Goal: Task Accomplishment & Management: Complete application form

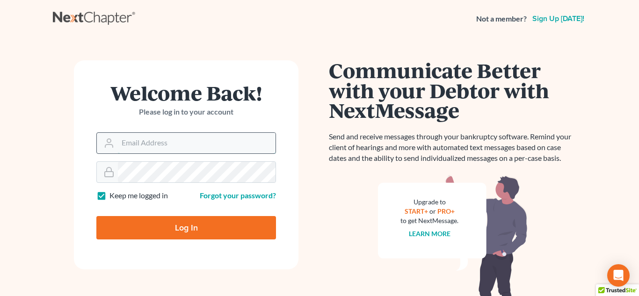
click at [206, 134] on input "Email Address" at bounding box center [197, 143] width 158 height 21
type input "[PERSON_NAME][EMAIL_ADDRESS][DOMAIN_NAME]"
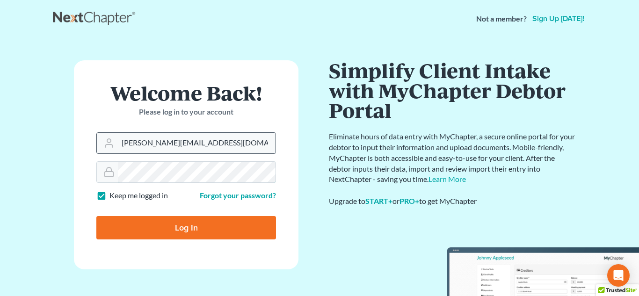
click at [96, 216] on input "Log In" at bounding box center [186, 227] width 180 height 23
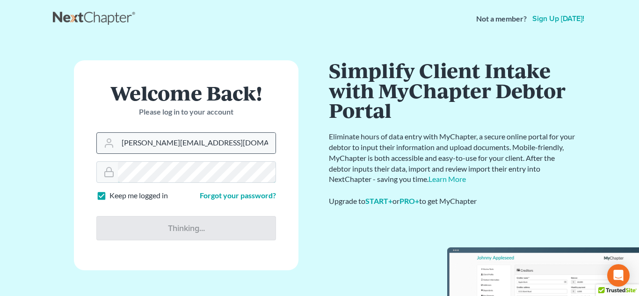
type input "Thinking..."
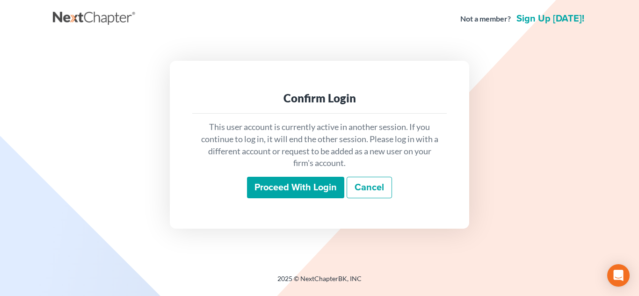
click at [289, 193] on input "Proceed with login" at bounding box center [295, 188] width 97 height 22
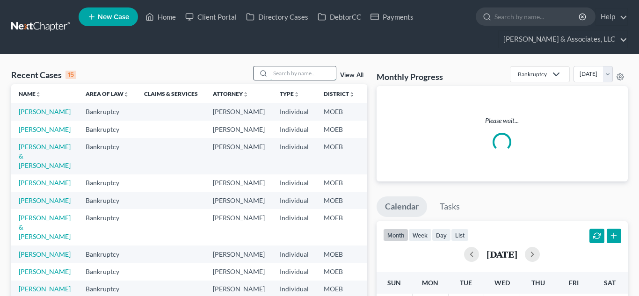
click at [286, 73] on input "search" at bounding box center [303, 73] width 66 height 14
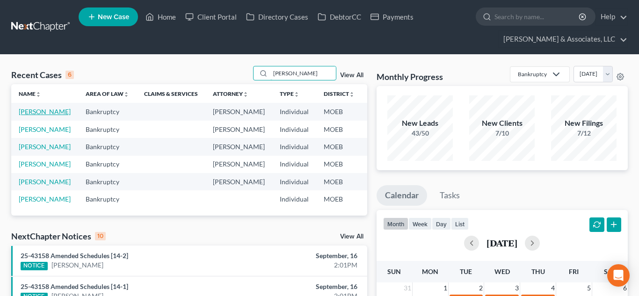
type input "hamilton"
click at [32, 114] on link "Hamilton, Angela" at bounding box center [45, 112] width 52 height 8
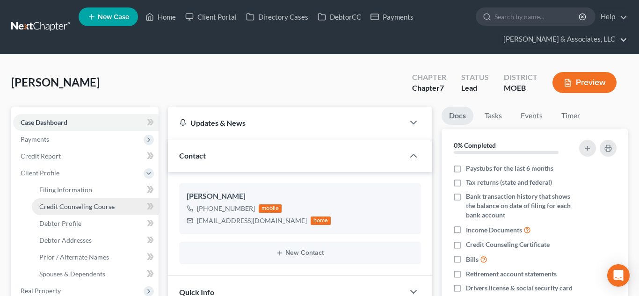
click at [78, 206] on span "Credit Counseling Course" at bounding box center [76, 207] width 75 height 8
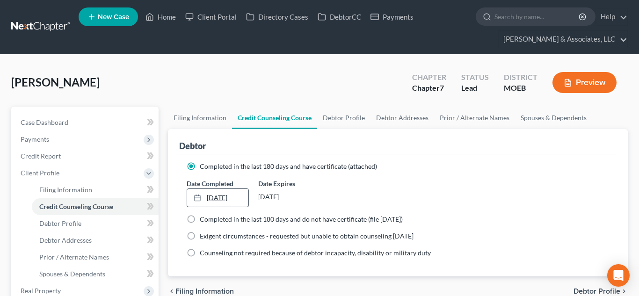
click at [243, 197] on link "12/13/2024" at bounding box center [218, 198] width 62 height 18
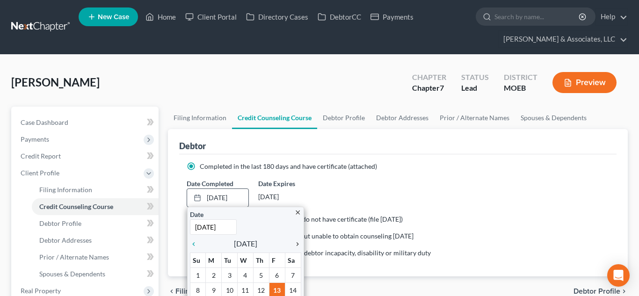
click at [296, 244] on icon "chevron_right" at bounding box center [295, 244] width 12 height 7
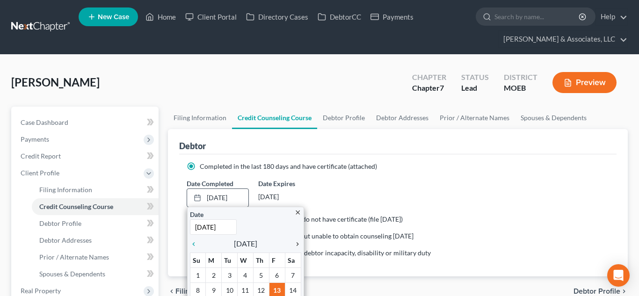
click at [296, 244] on icon "chevron_right" at bounding box center [295, 244] width 12 height 7
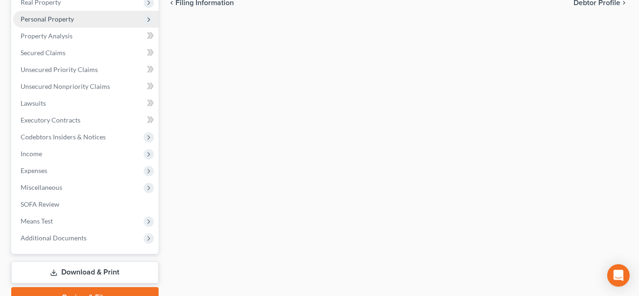
scroll to position [319, 0]
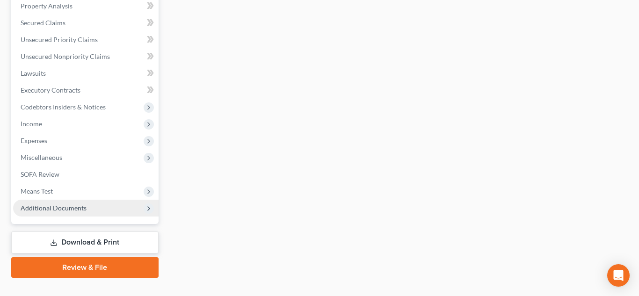
click at [73, 209] on span "Additional Documents" at bounding box center [54, 208] width 66 height 8
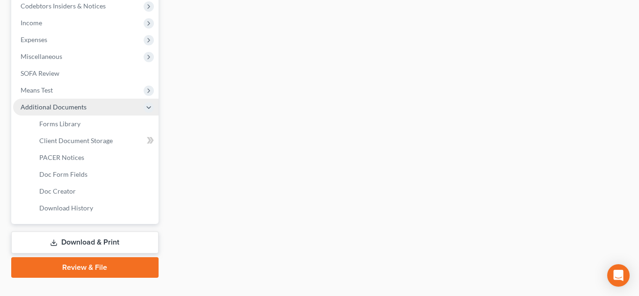
scroll to position [218, 0]
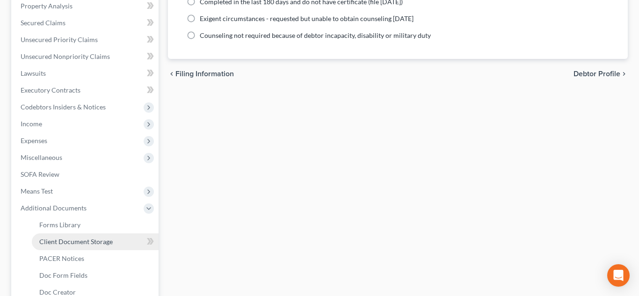
click at [101, 239] on span "Client Document Storage" at bounding box center [75, 242] width 73 height 8
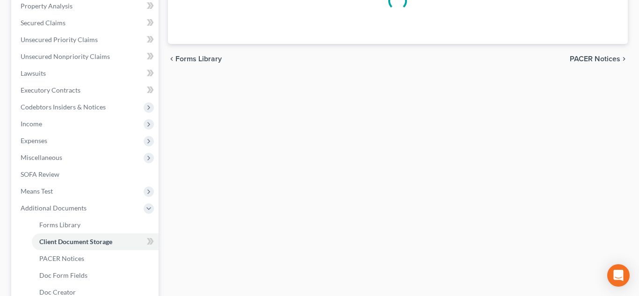
select select "9"
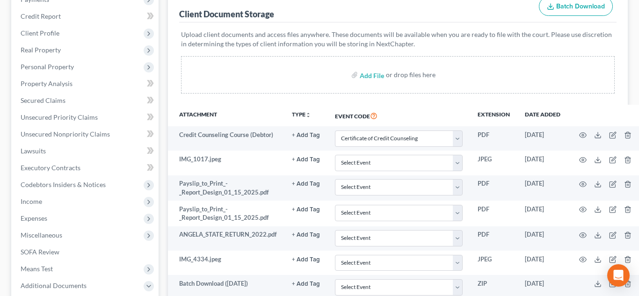
scroll to position [145, 0]
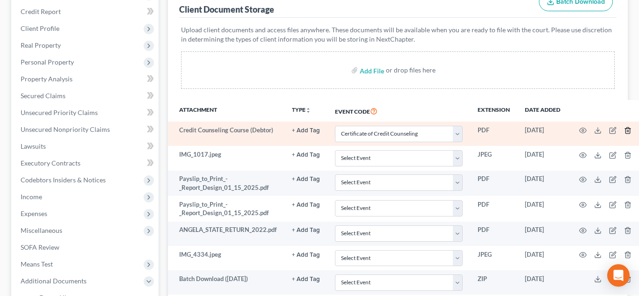
click at [627, 131] on line "button" at bounding box center [627, 132] width 0 height 2
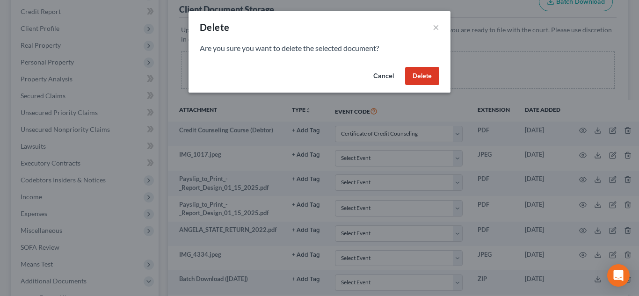
click at [411, 74] on button "Delete" at bounding box center [422, 76] width 34 height 19
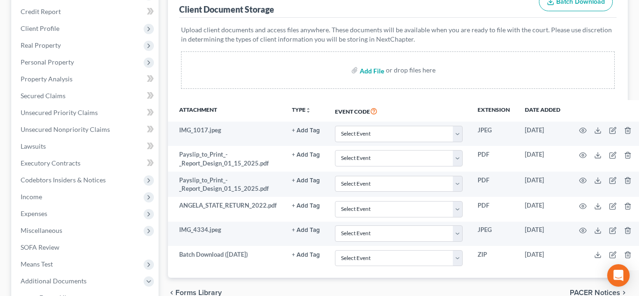
click at [370, 71] on input "file" at bounding box center [371, 70] width 22 height 17
type input "C:\fakepath\Certificate (2).pdf"
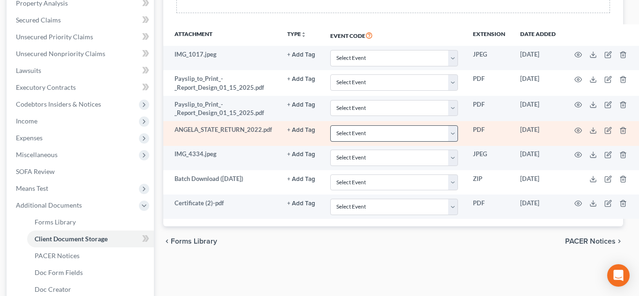
scroll to position [225, 5]
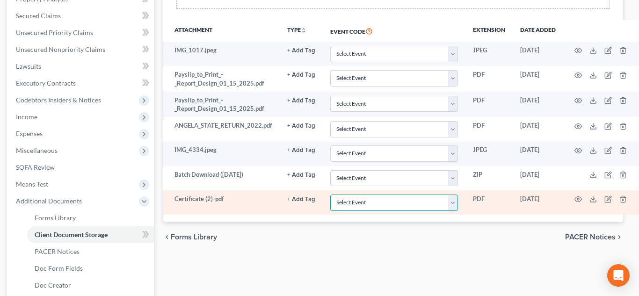
click at [452, 202] on select "Select Event 20 Largest Unsecured Creditors Amended List of Creditors and Verif…" at bounding box center [394, 203] width 128 height 16
select select "9"
click at [330, 195] on select "Select Event 20 Largest Unsecured Creditors Amended List of Creditors and Verif…" at bounding box center [394, 203] width 128 height 16
click at [577, 200] on icon "button" at bounding box center [578, 199] width 7 height 7
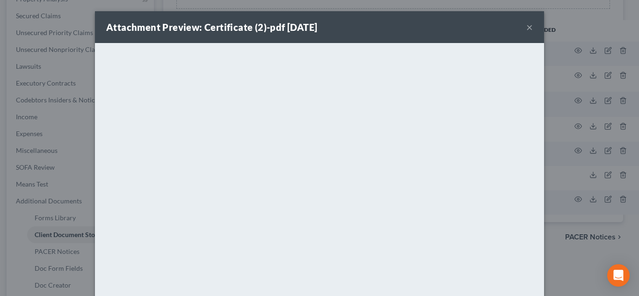
click at [529, 30] on button "×" at bounding box center [529, 27] width 7 height 11
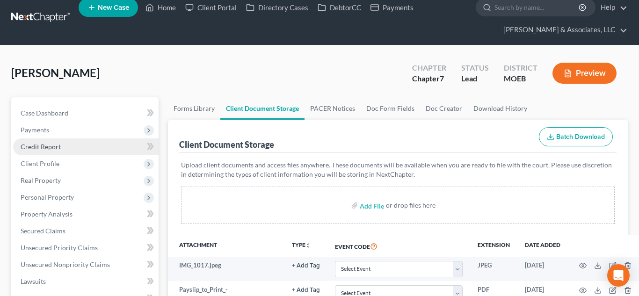
scroll to position [7, 0]
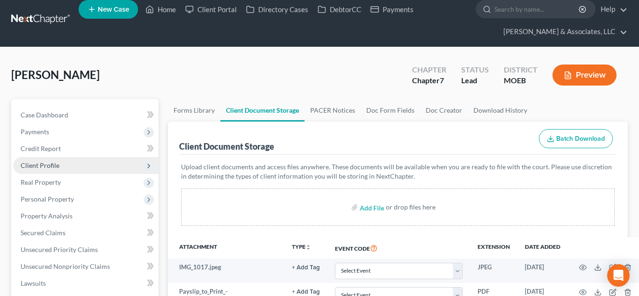
click at [65, 164] on span "Client Profile" at bounding box center [86, 165] width 146 height 17
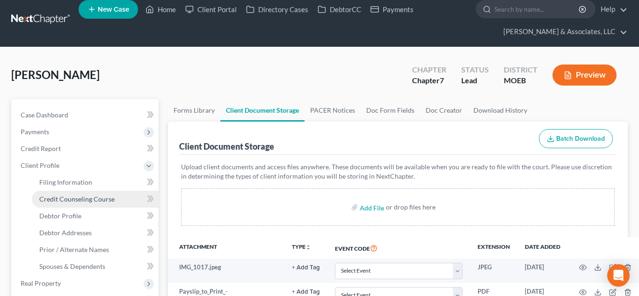
click at [84, 196] on span "Credit Counseling Course" at bounding box center [76, 199] width 75 height 8
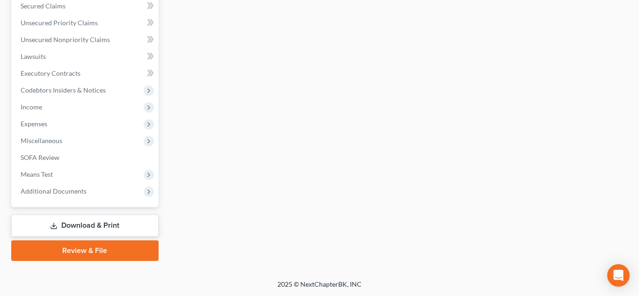
scroll to position [336, 0]
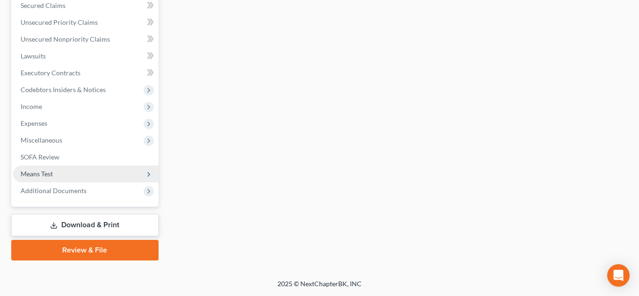
click at [49, 173] on span "Means Test" at bounding box center [37, 174] width 32 height 8
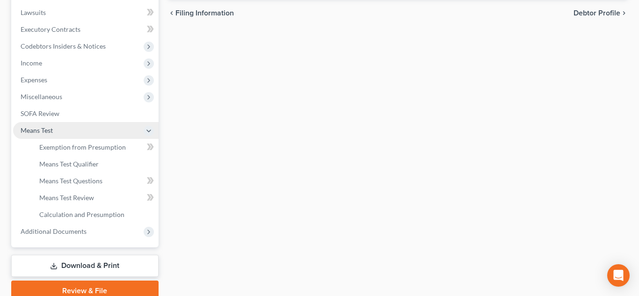
scroll to position [235, 0]
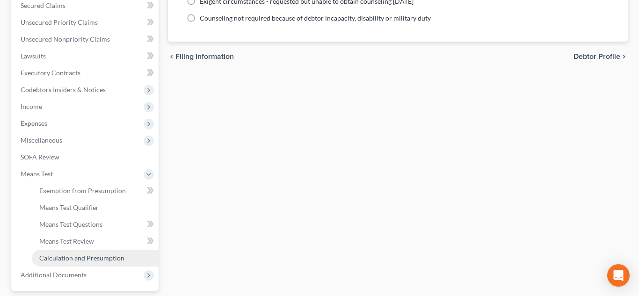
click at [102, 260] on span "Calculation and Presumption" at bounding box center [81, 258] width 85 height 8
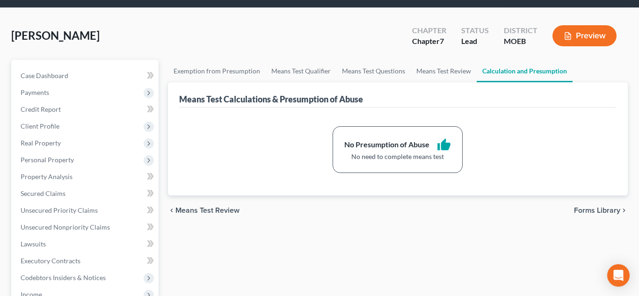
scroll to position [61, 0]
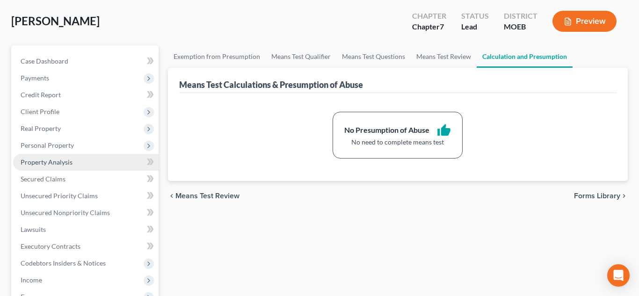
click at [47, 163] on span "Property Analysis" at bounding box center [47, 162] width 52 height 8
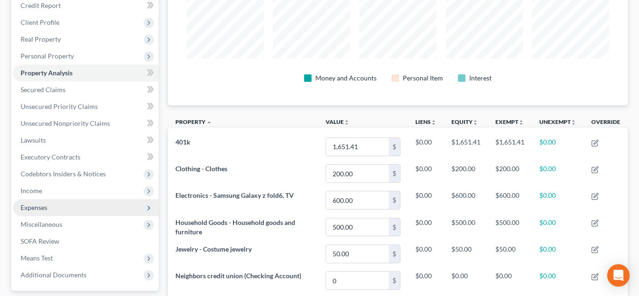
click at [71, 209] on span "Expenses" at bounding box center [86, 207] width 146 height 17
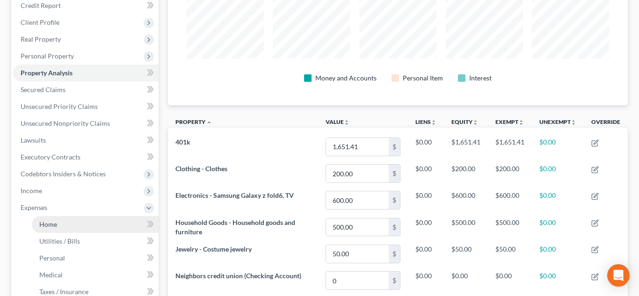
click at [84, 227] on link "Home" at bounding box center [95, 224] width 127 height 17
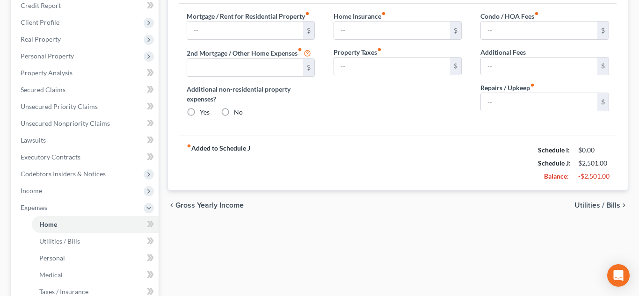
type input "755.00"
type input "0.00"
radio input "true"
type input "0.00"
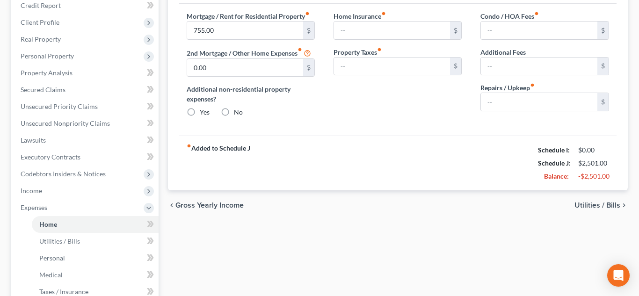
type input "0.00"
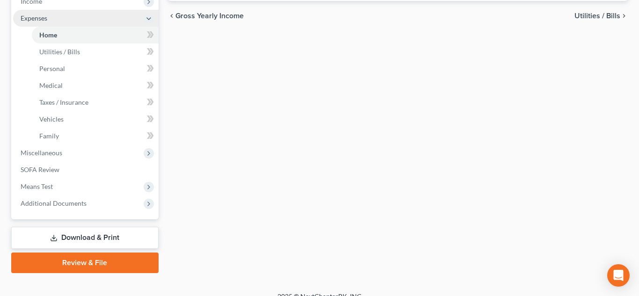
scroll to position [353, 0]
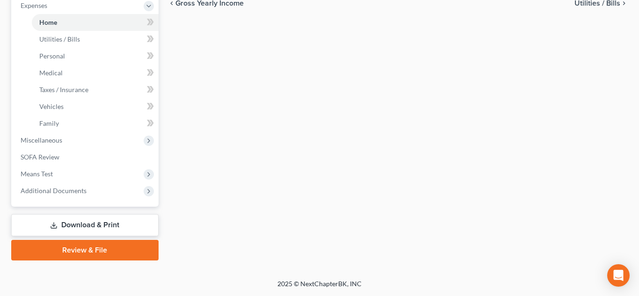
click at [98, 251] on link "Review & File" at bounding box center [84, 250] width 147 height 21
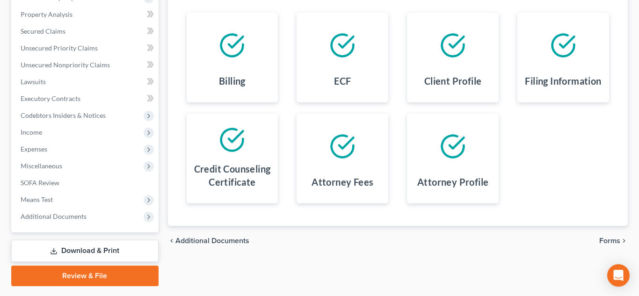
scroll to position [225, 0]
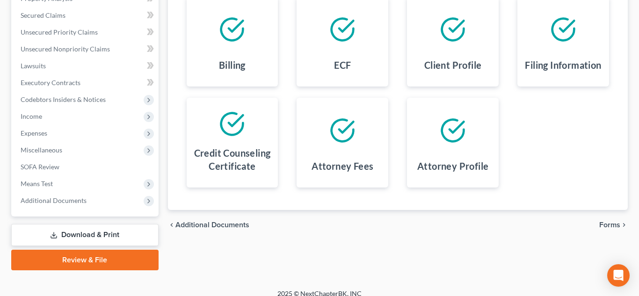
click at [607, 227] on span "Forms" at bounding box center [609, 224] width 21 height 7
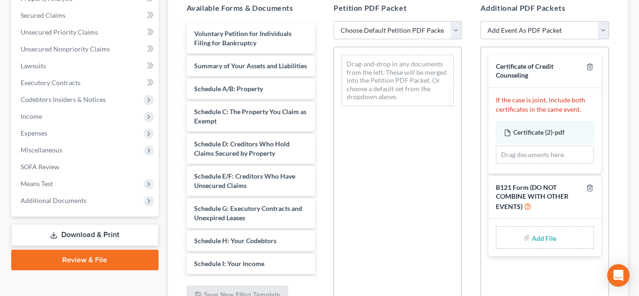
click at [349, 33] on select "Choose Default Petition PDF Packet Complete Bankruptcy Petition (all forms and …" at bounding box center [398, 30] width 128 height 19
click at [334, 21] on select "Choose Default Petition PDF Packet Complete Bankruptcy Petition (all forms and …" at bounding box center [398, 30] width 128 height 19
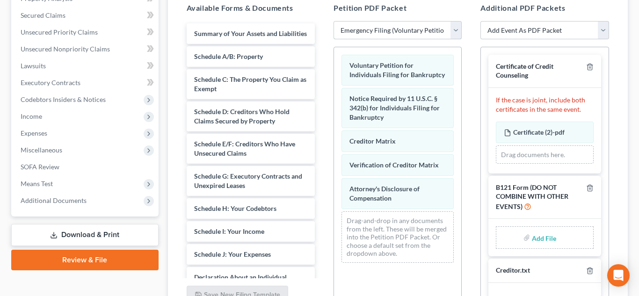
click at [456, 29] on select "Choose Default Petition PDF Packet Complete Bankruptcy Petition (all forms and …" at bounding box center [398, 30] width 128 height 19
select select "0"
click at [334, 21] on select "Choose Default Petition PDF Packet Complete Bankruptcy Petition (all forms and …" at bounding box center [398, 30] width 128 height 19
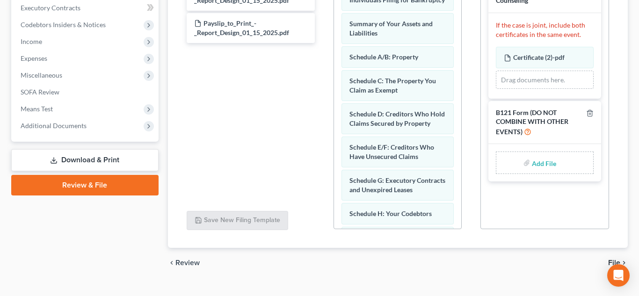
scroll to position [317, 0]
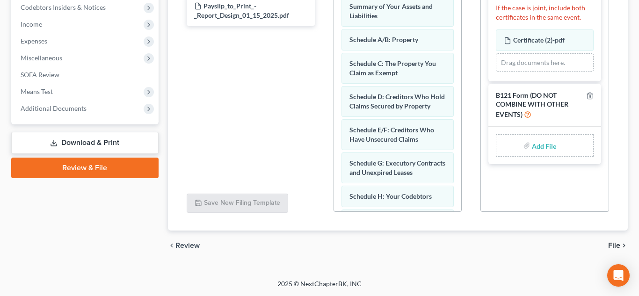
click at [539, 147] on input "file" at bounding box center [543, 145] width 22 height 17
type input "C:\fakepath\SSN form.pdf"
click at [614, 243] on span "File" at bounding box center [614, 245] width 12 height 7
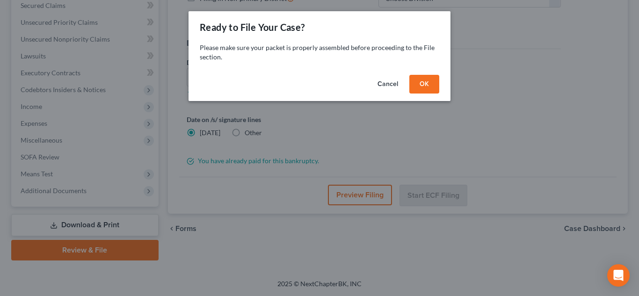
scroll to position [235, 0]
click at [429, 85] on button "OK" at bounding box center [424, 84] width 30 height 19
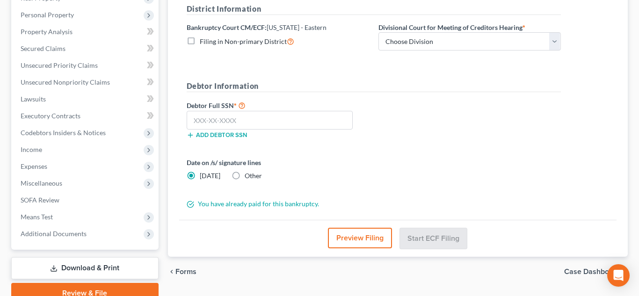
scroll to position [184, 0]
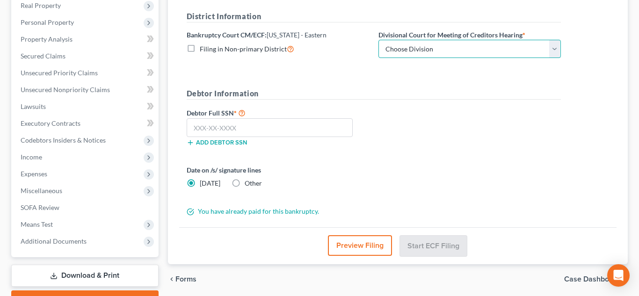
click at [394, 49] on select "Choose Division Cape Girardeau Hannibal St. Louis" at bounding box center [470, 49] width 183 height 19
select select "2"
click at [379, 40] on select "Choose Division Cape Girardeau Hannibal St. Louis" at bounding box center [470, 49] width 183 height 19
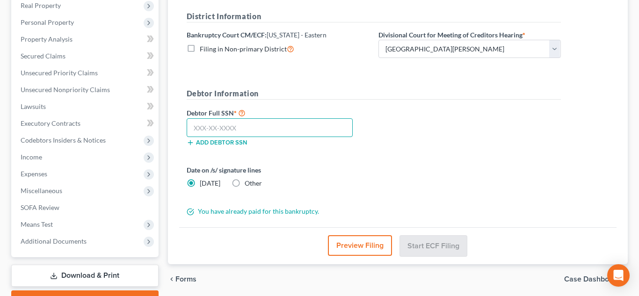
click at [275, 125] on input "text" at bounding box center [270, 127] width 167 height 19
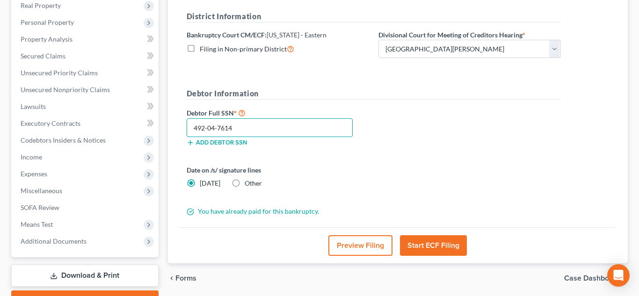
type input "492-04-7614"
click at [421, 250] on button "Start ECF Filing" at bounding box center [433, 245] width 67 height 21
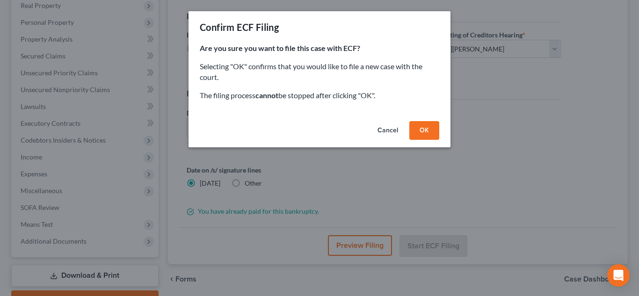
click at [422, 130] on button "OK" at bounding box center [424, 130] width 30 height 19
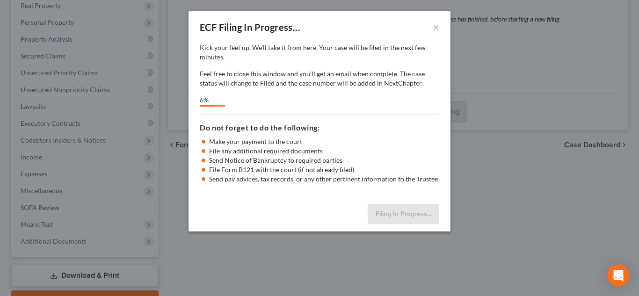
select select "2"
